Goal: Information Seeking & Learning: Learn about a topic

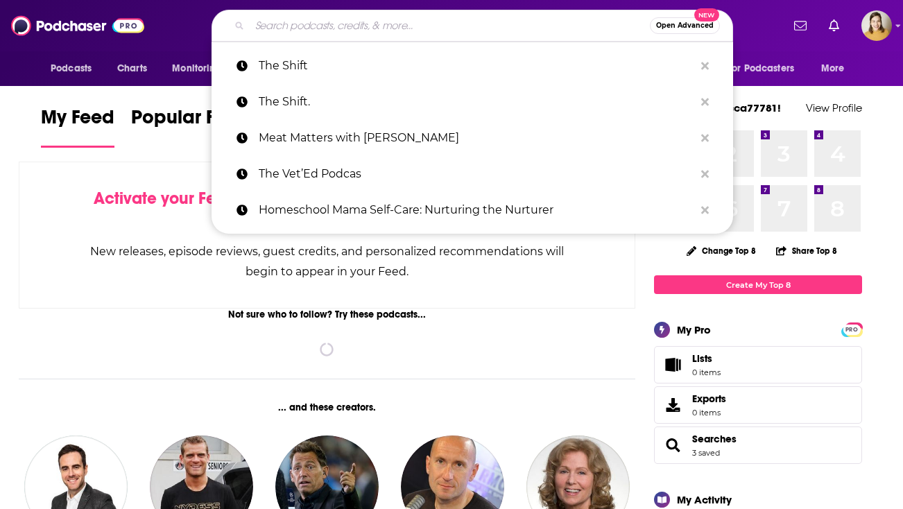
click at [512, 19] on input "Search podcasts, credits, & more..." at bounding box center [450, 26] width 400 height 22
paste input "money money money"
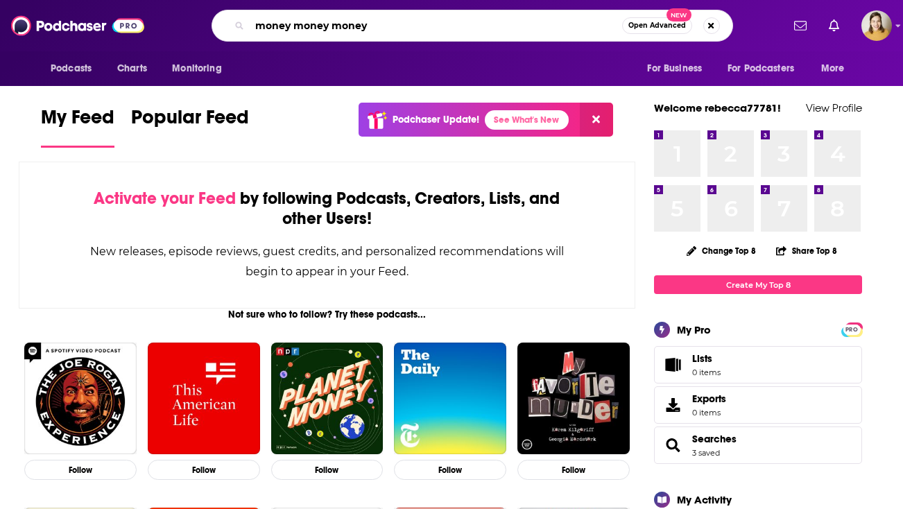
type input "money money money"
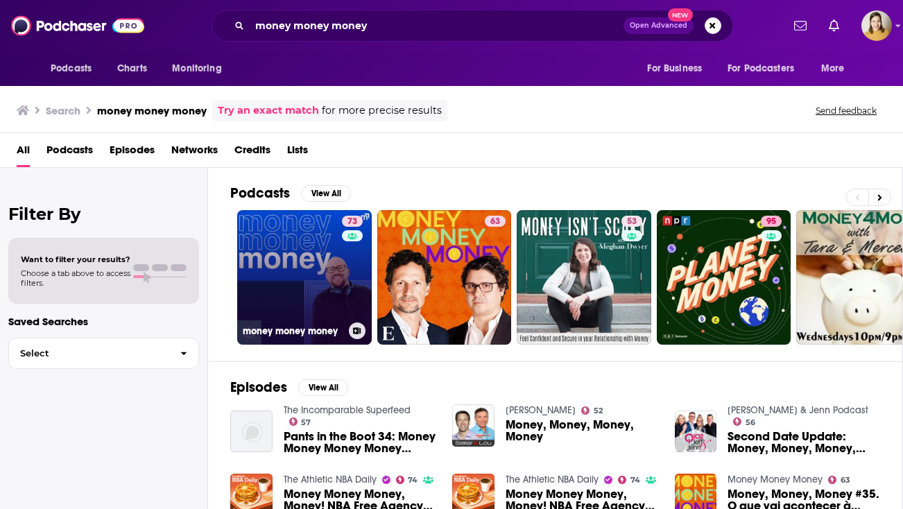
click at [300, 258] on link "73 money money money" at bounding box center [304, 277] width 135 height 135
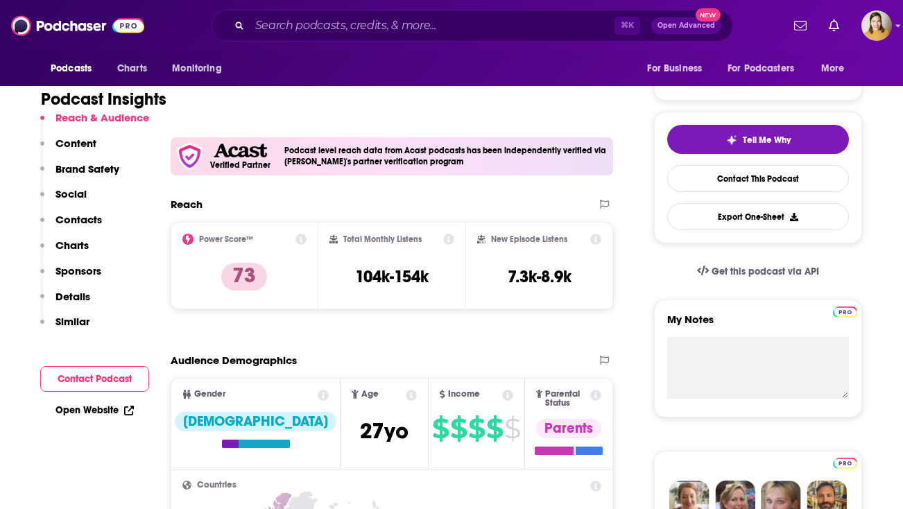
scroll to position [264, 0]
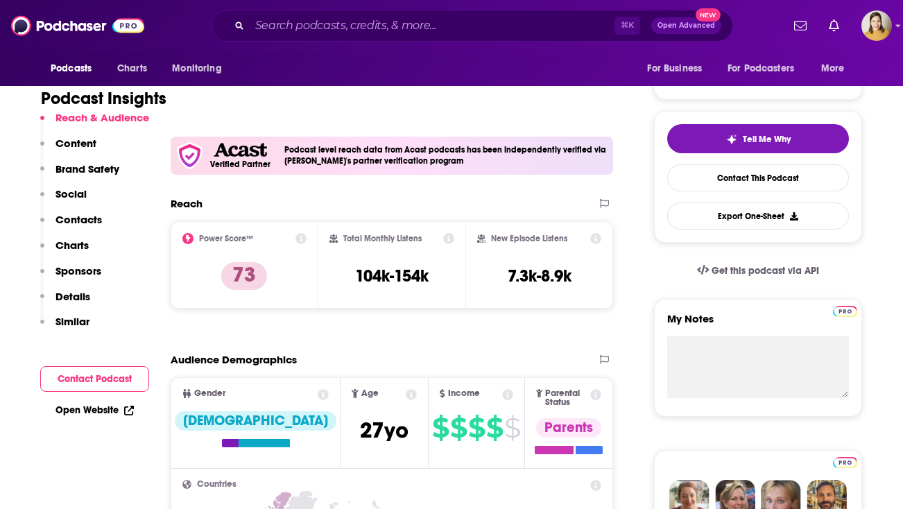
click at [91, 219] on p "Contacts" at bounding box center [78, 219] width 46 height 13
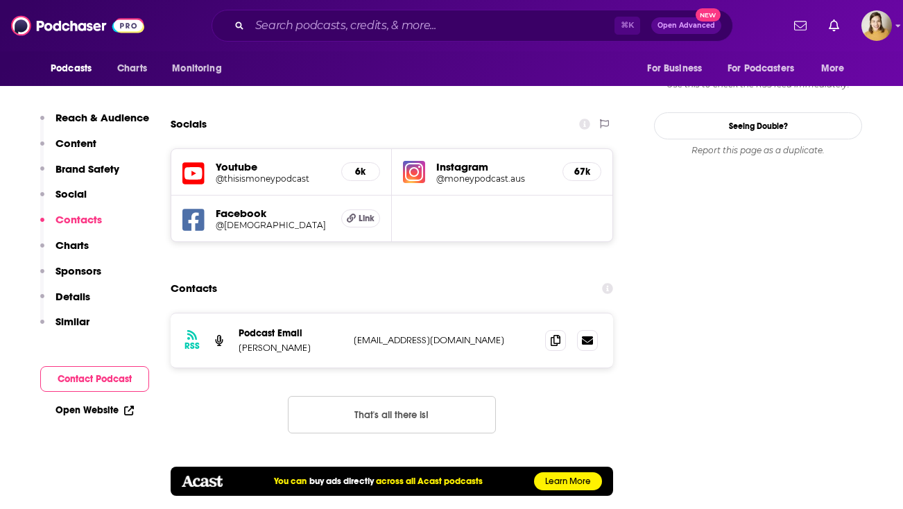
scroll to position [1614, 0]
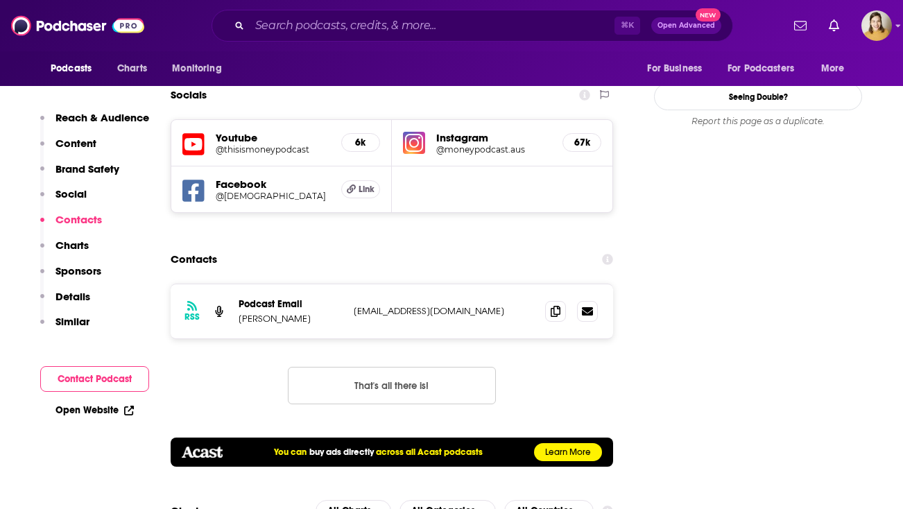
click at [424, 367] on button "That's all there is!" at bounding box center [392, 385] width 208 height 37
click at [430, 367] on button "That's all there is!" at bounding box center [392, 385] width 208 height 37
